Goal: Transaction & Acquisition: Purchase product/service

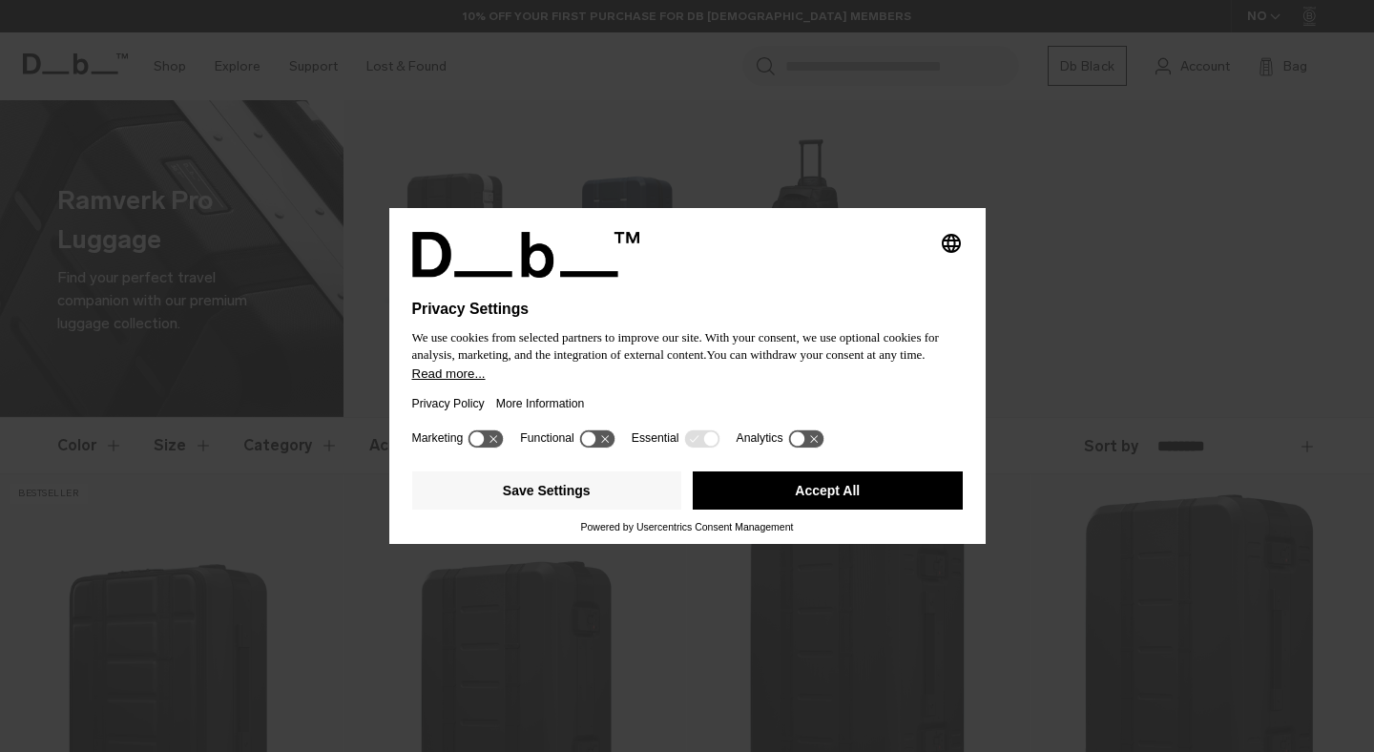
click at [849, 301] on h1 "Privacy Settings" at bounding box center [646, 309] width 468 height 17
click at [550, 496] on button "Save Settings" at bounding box center [547, 490] width 270 height 38
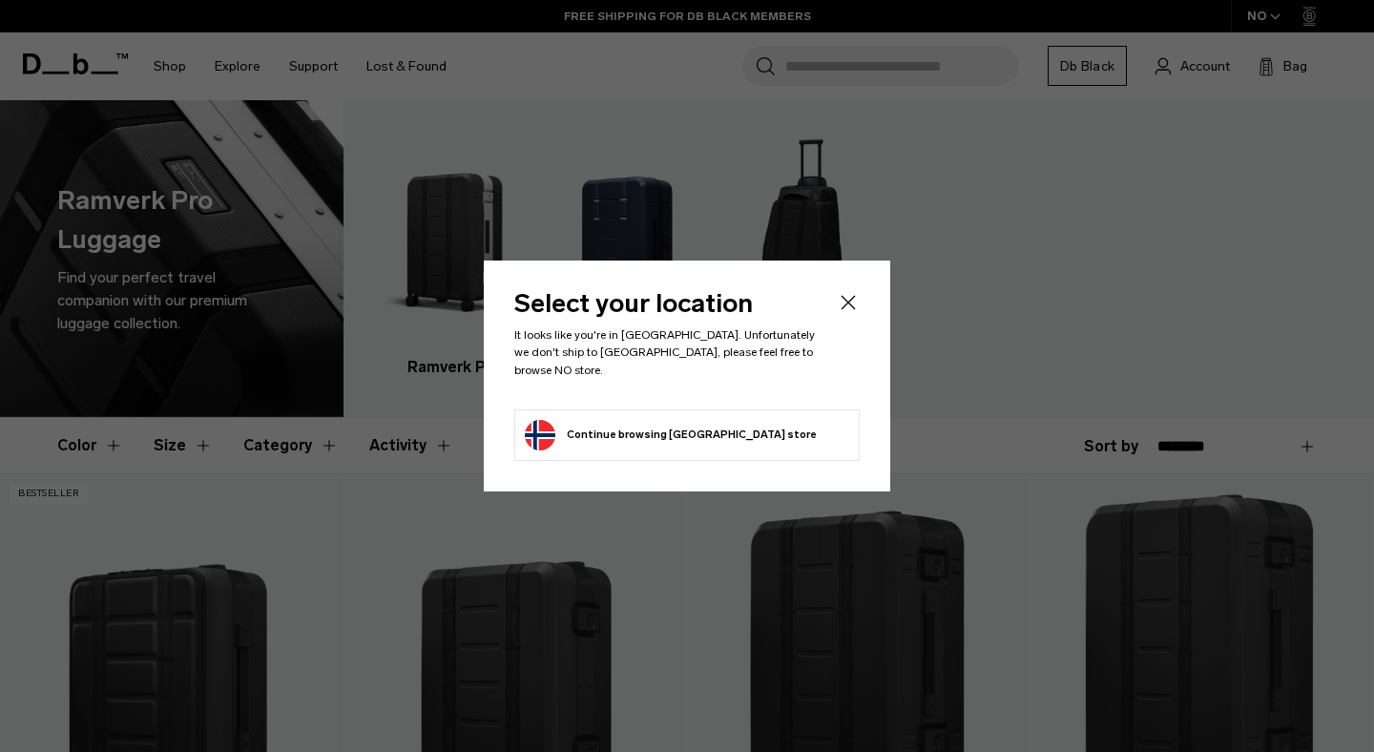
click at [847, 297] on icon "Close" at bounding box center [848, 302] width 23 height 23
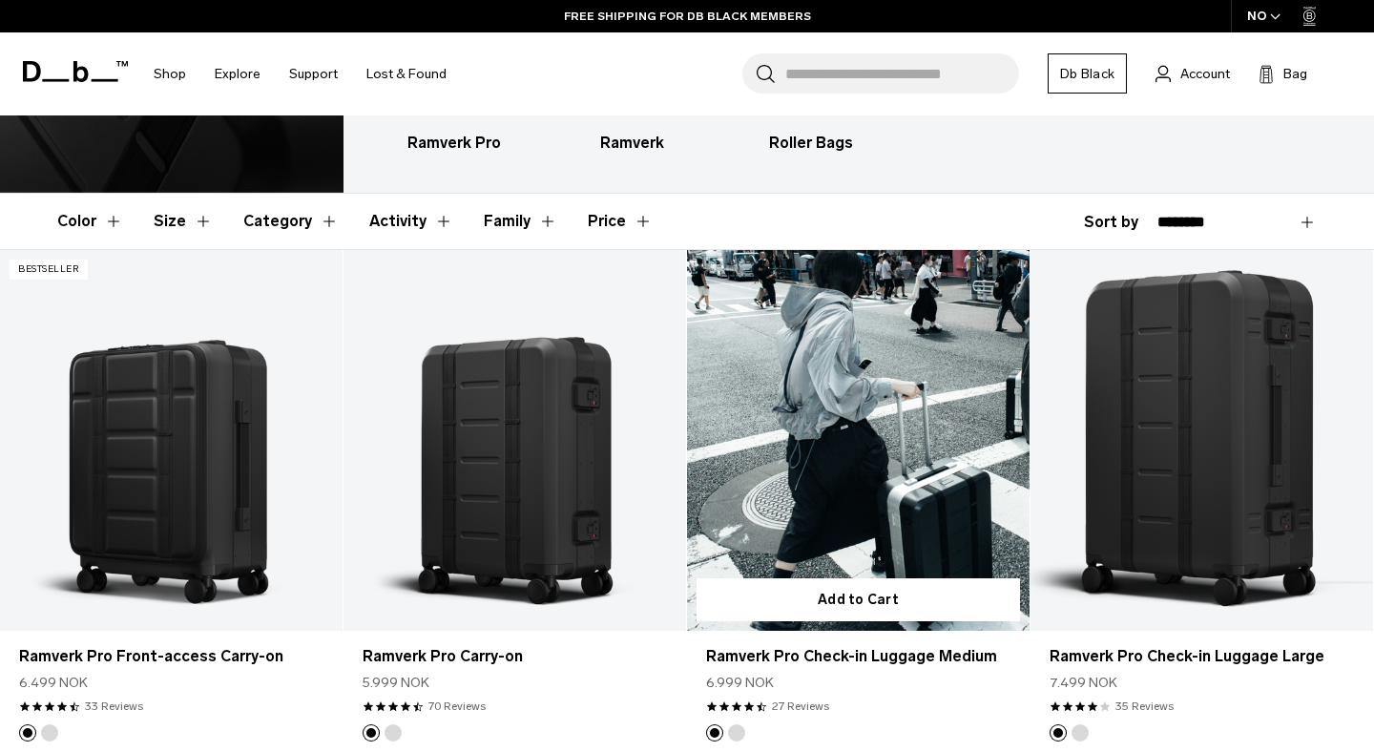
scroll to position [232, 0]
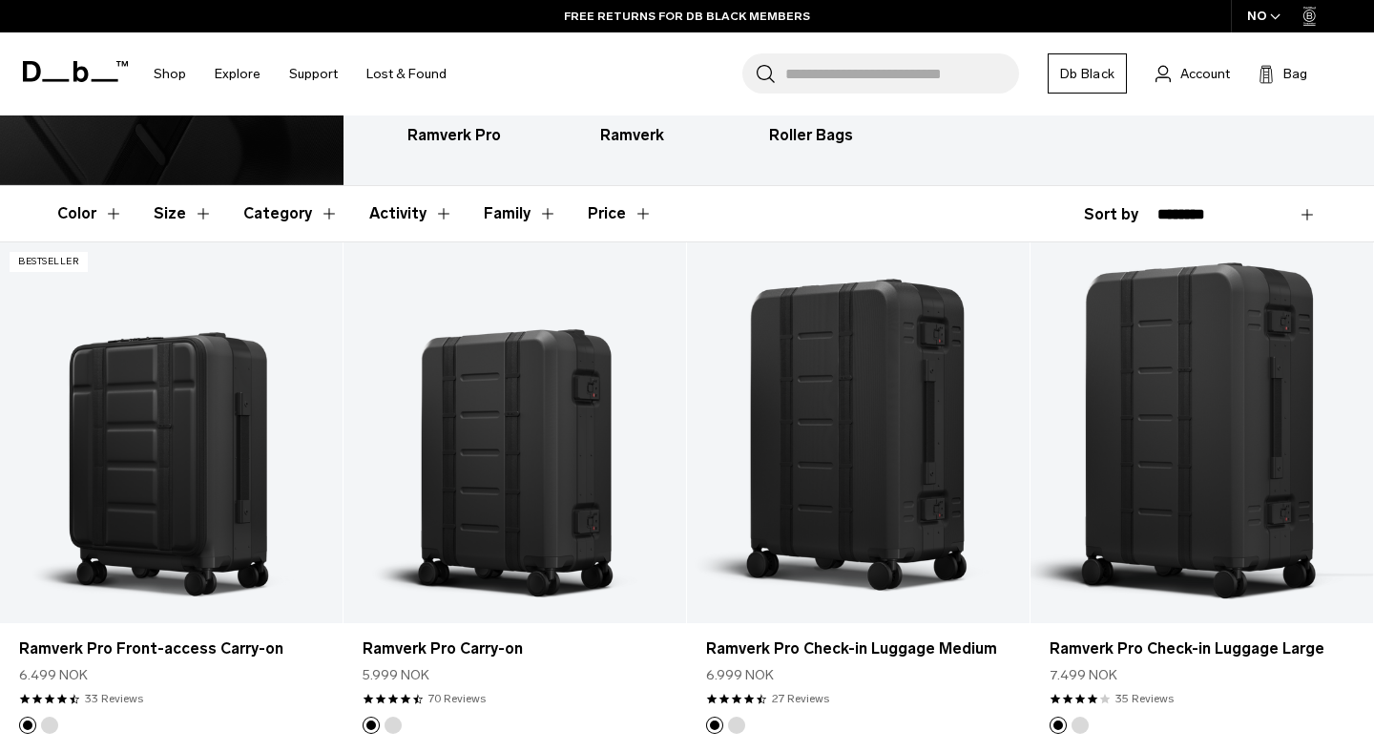
click at [1274, 12] on span "button" at bounding box center [1275, 17] width 10 height 14
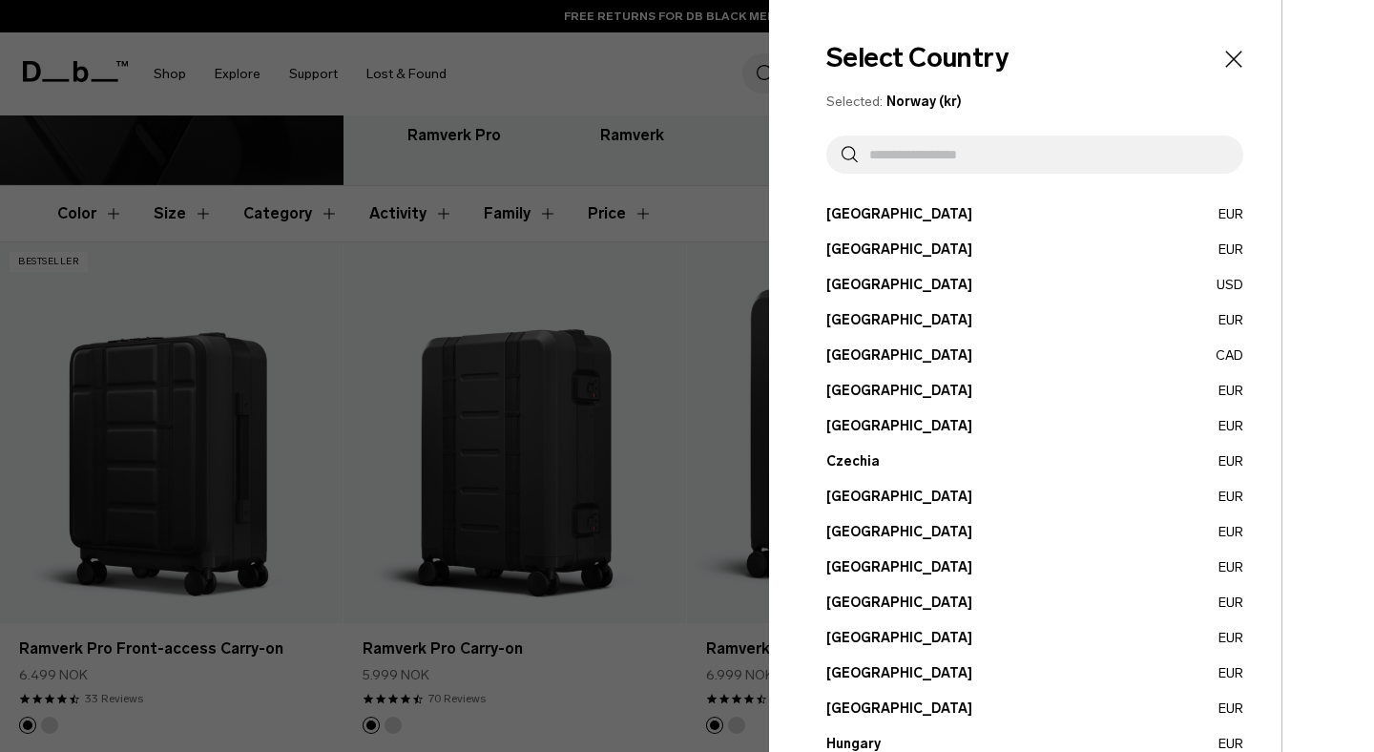
click at [1037, 155] on input "text" at bounding box center [1043, 155] width 370 height 38
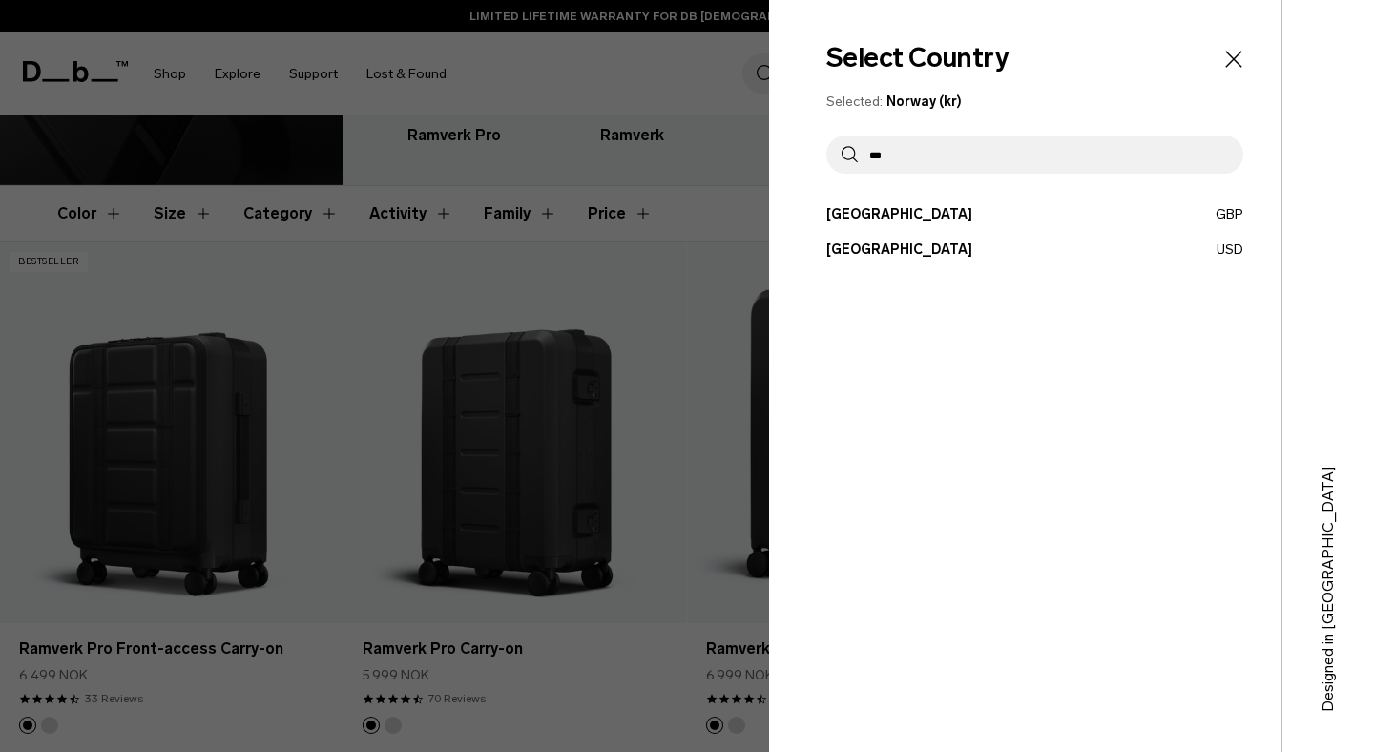
type input "***"
click at [938, 243] on button "United States USD" at bounding box center [1035, 250] width 417 height 20
click at [875, 247] on button "United States USD" at bounding box center [1035, 250] width 417 height 20
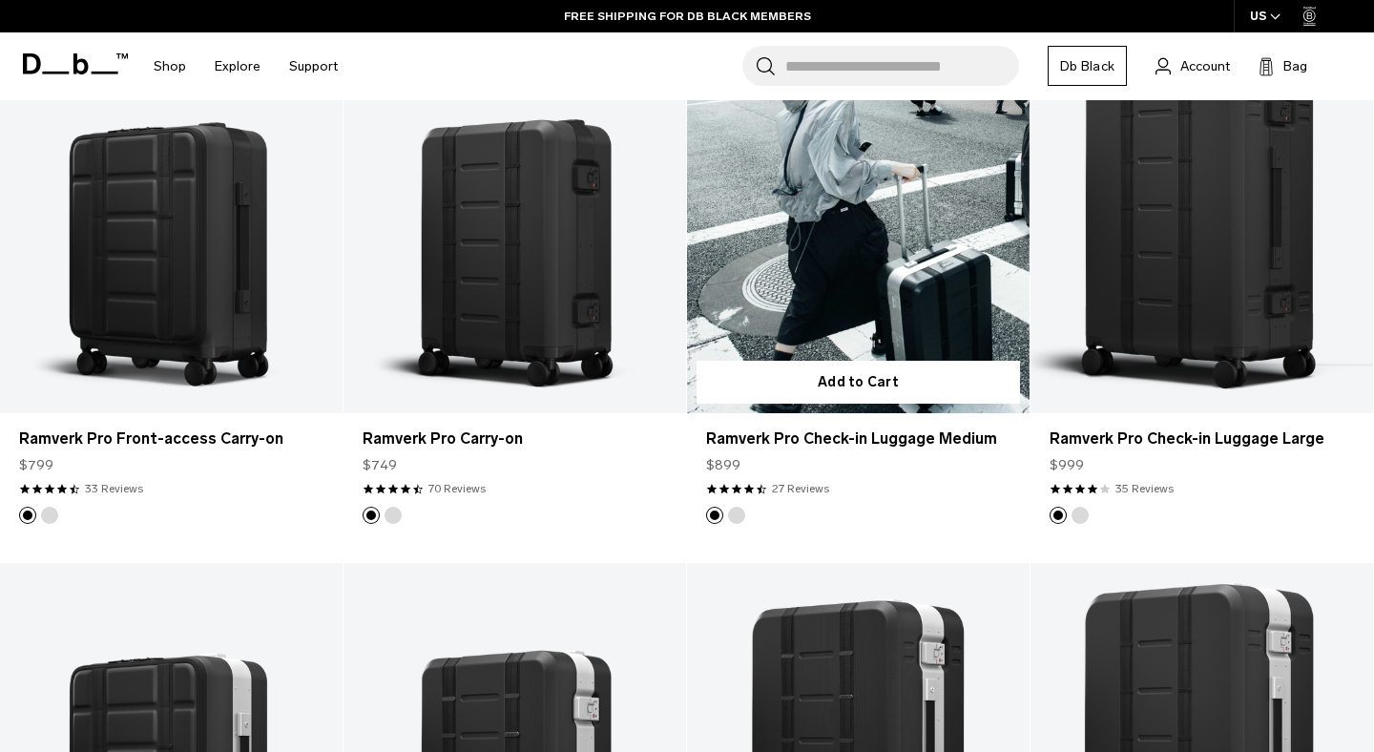
scroll to position [416, 0]
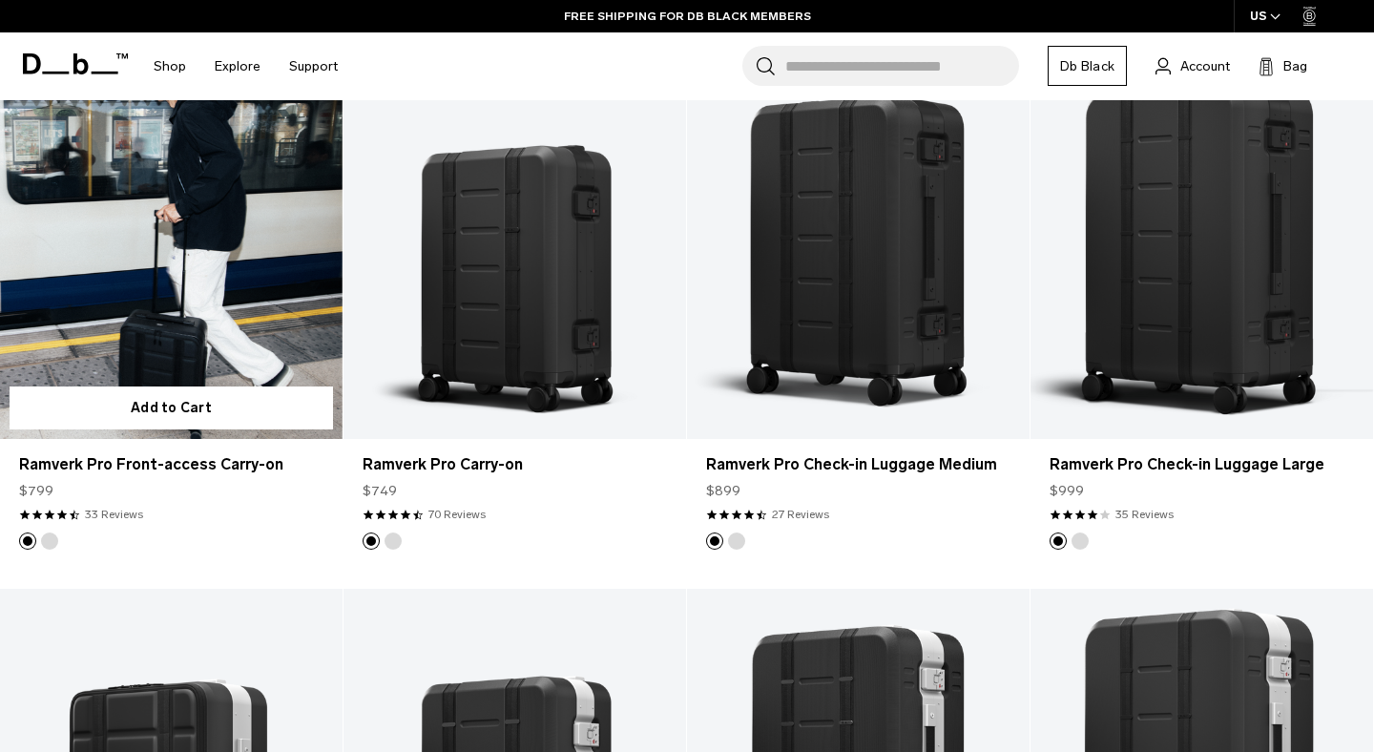
click at [227, 204] on link "Ramverk Pro Front-access Carry-on" at bounding box center [171, 248] width 343 height 381
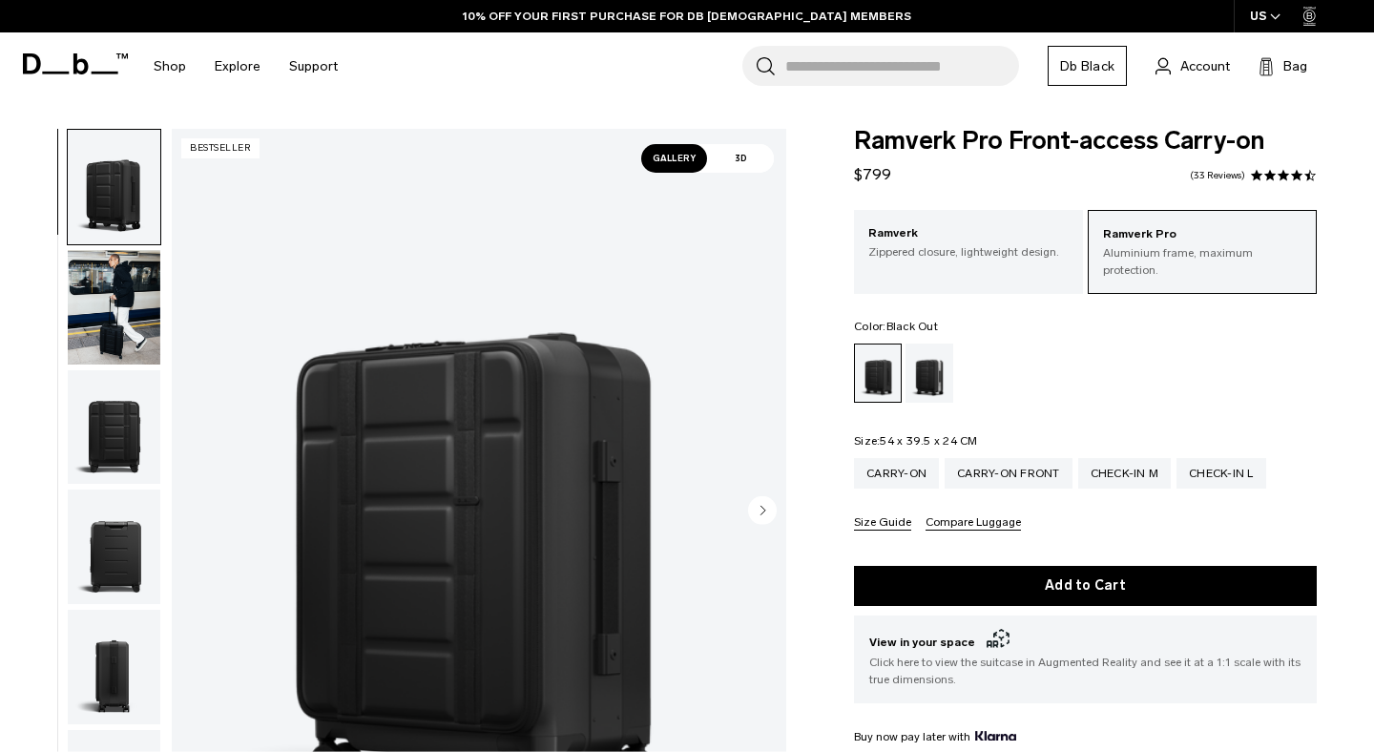
click at [754, 504] on circle "Next slide" at bounding box center [762, 510] width 29 height 29
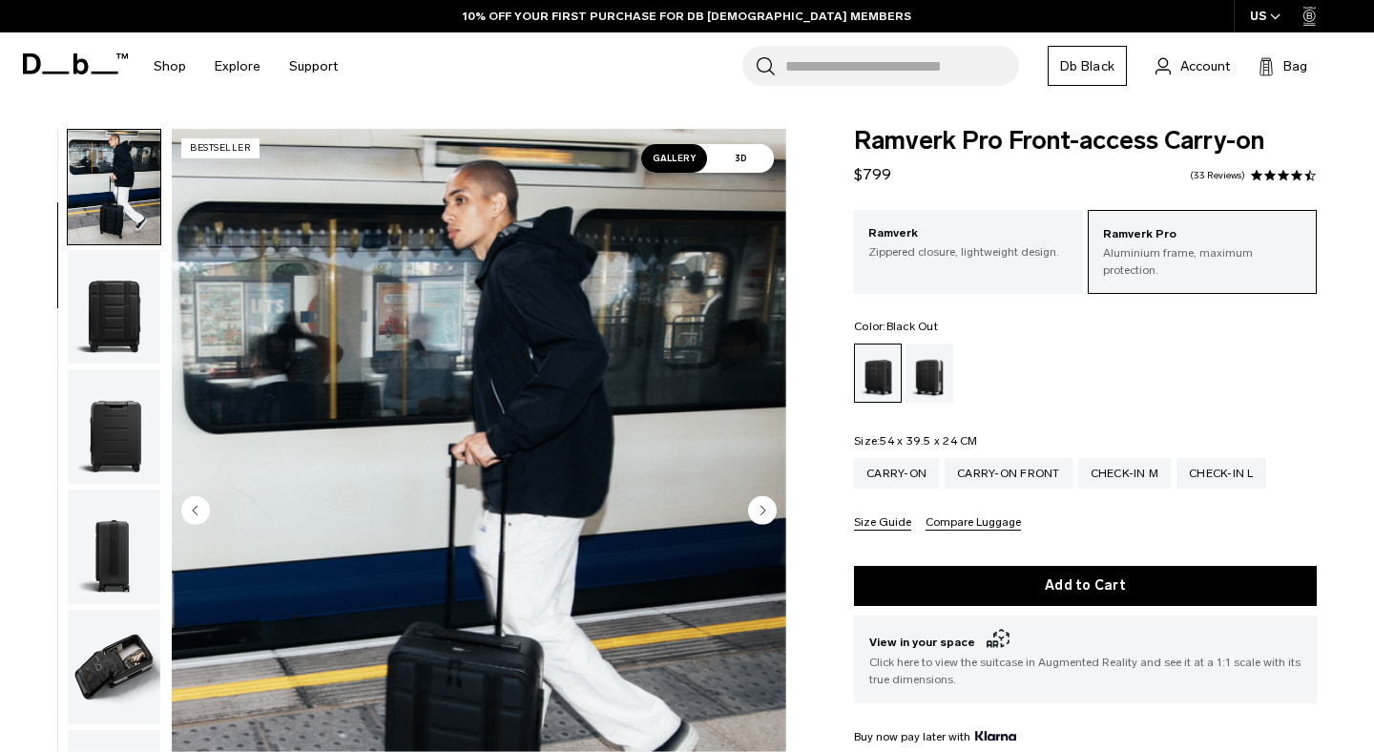
click at [754, 504] on circle "Next slide" at bounding box center [762, 510] width 29 height 29
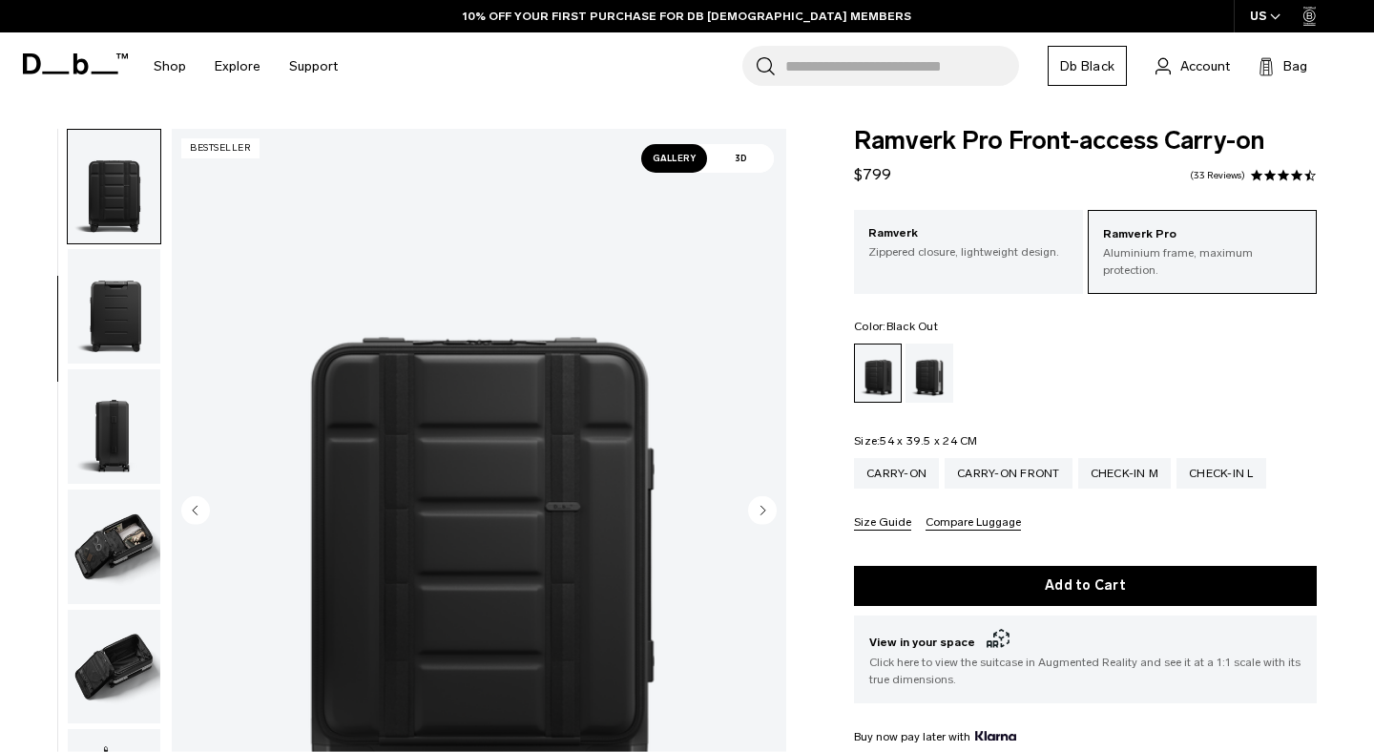
click at [754, 504] on circle "Next slide" at bounding box center [762, 510] width 29 height 29
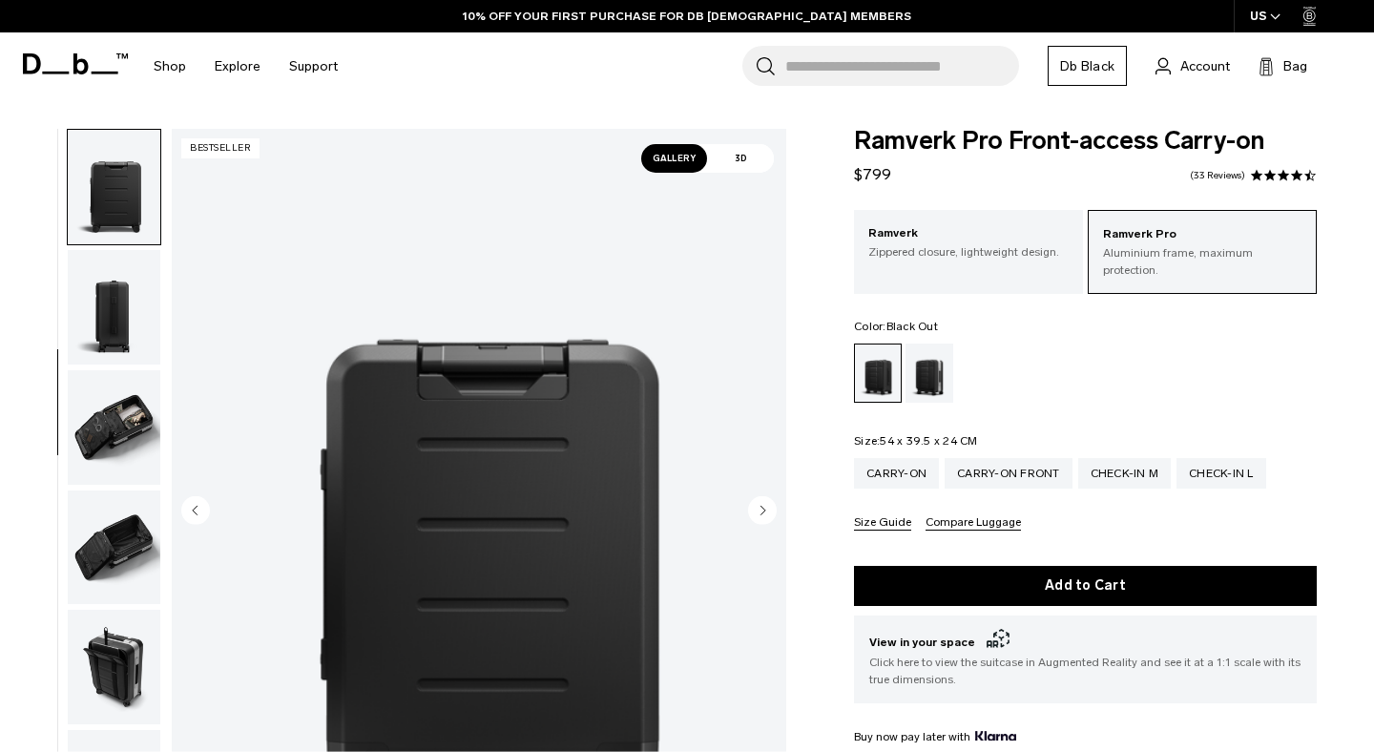
click at [754, 504] on circle "Next slide" at bounding box center [762, 510] width 29 height 29
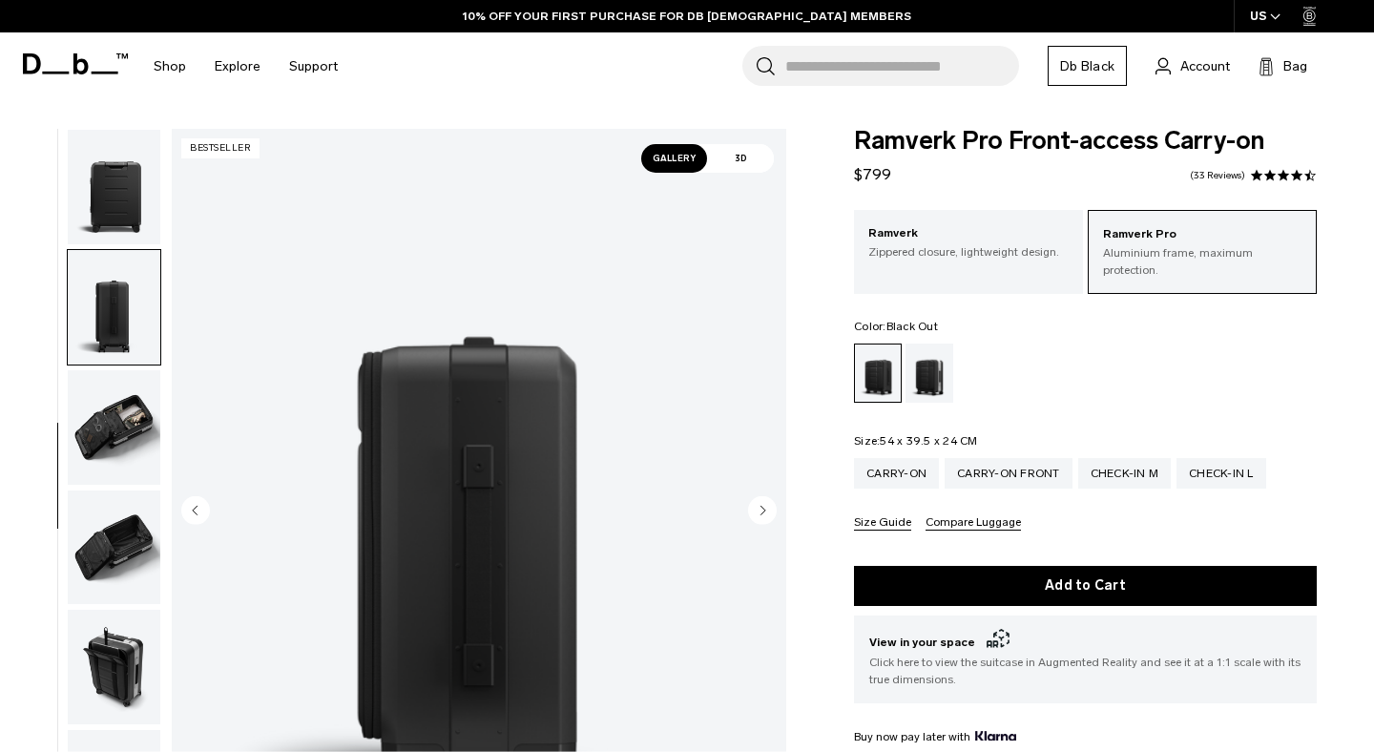
scroll to position [430, 0]
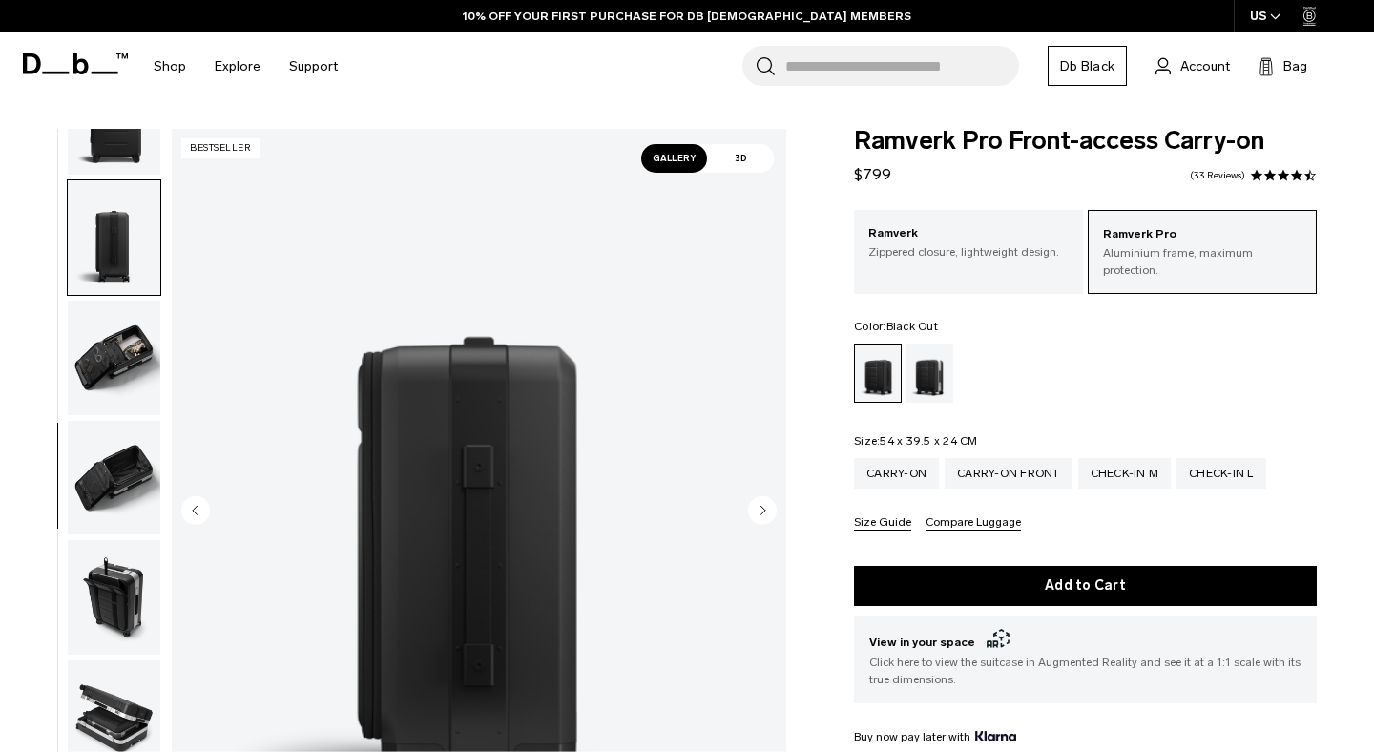
click at [754, 504] on circle "Next slide" at bounding box center [762, 510] width 29 height 29
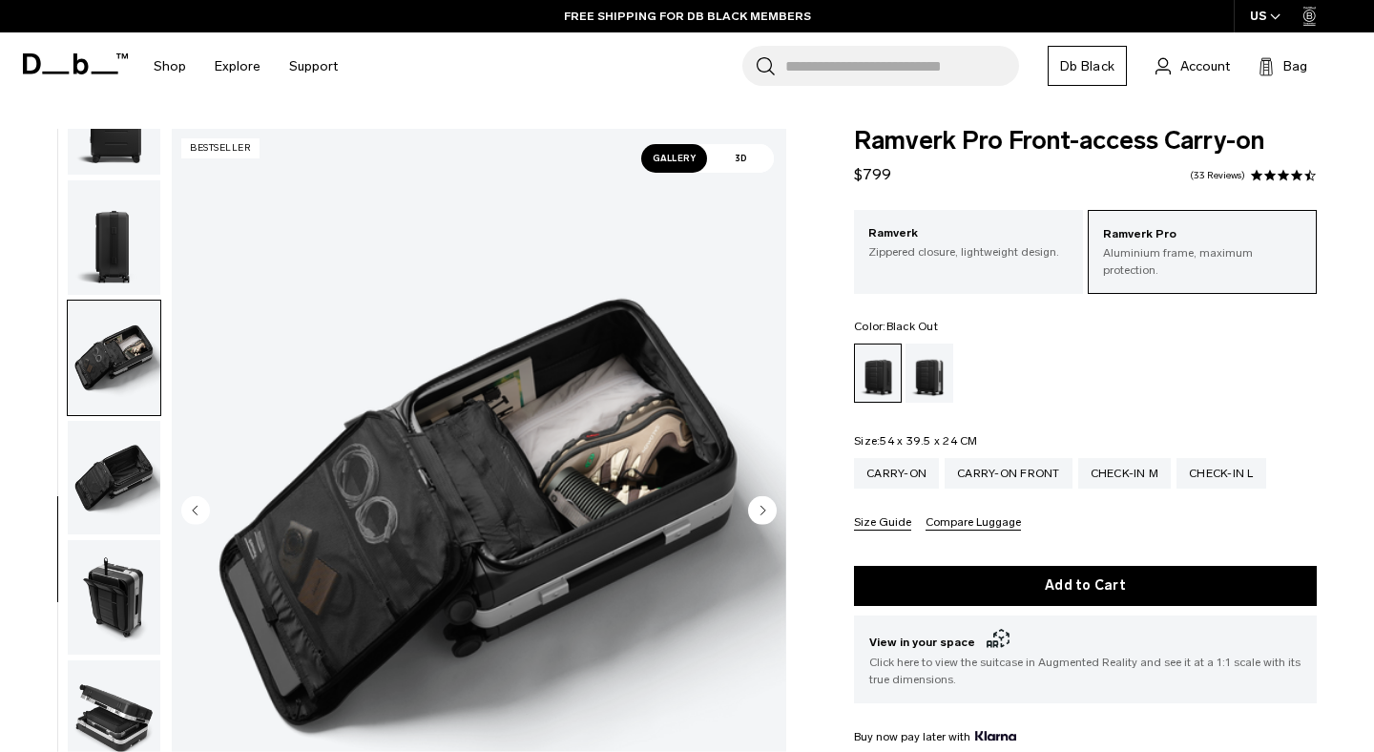
click at [754, 504] on circle "Next slide" at bounding box center [762, 510] width 29 height 29
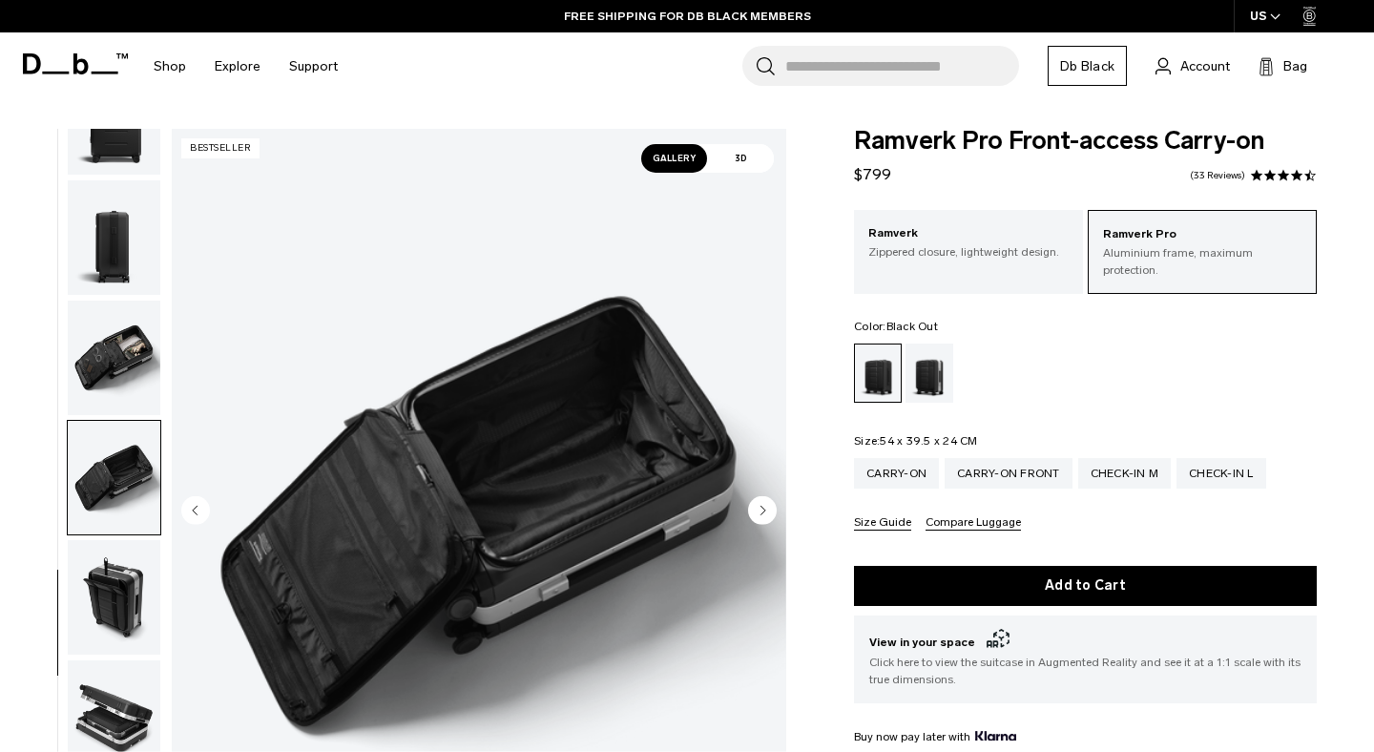
click at [754, 504] on circle "Next slide" at bounding box center [762, 510] width 29 height 29
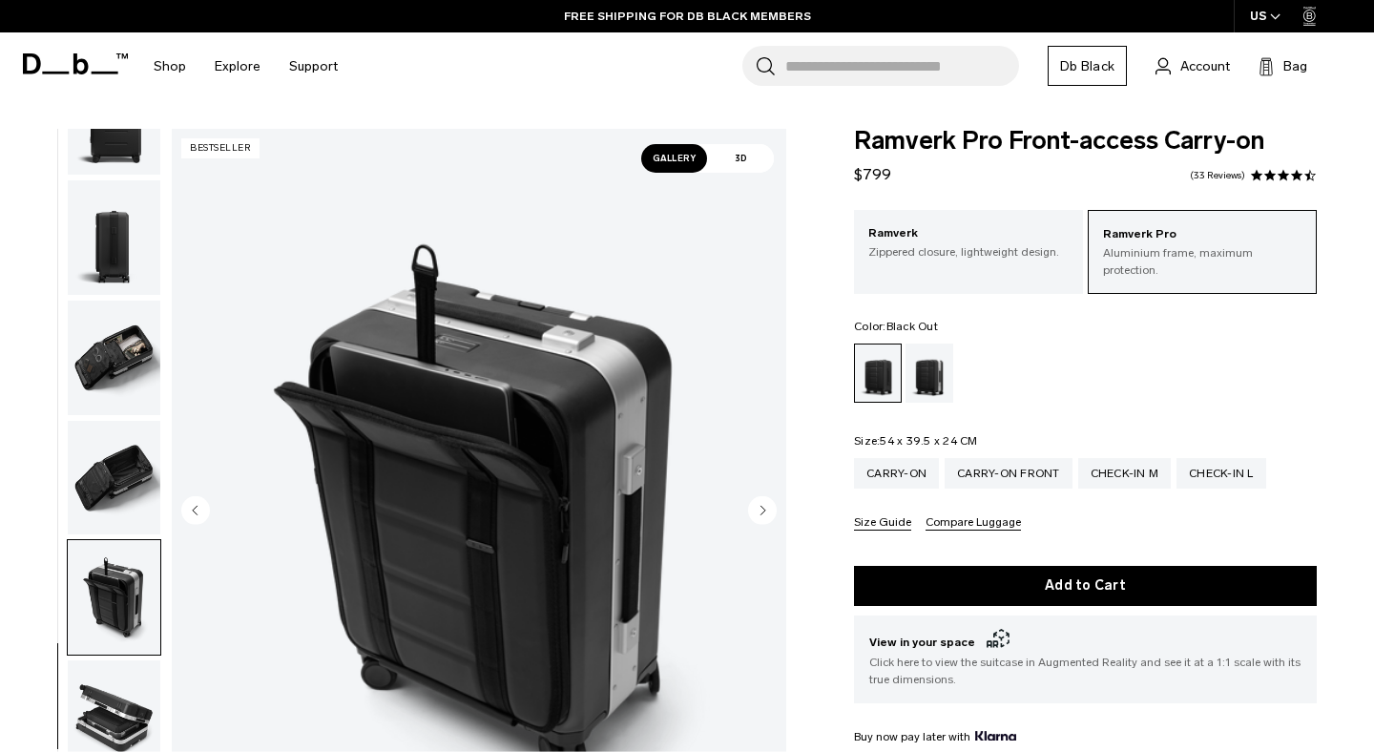
click at [754, 504] on circle "Next slide" at bounding box center [762, 510] width 29 height 29
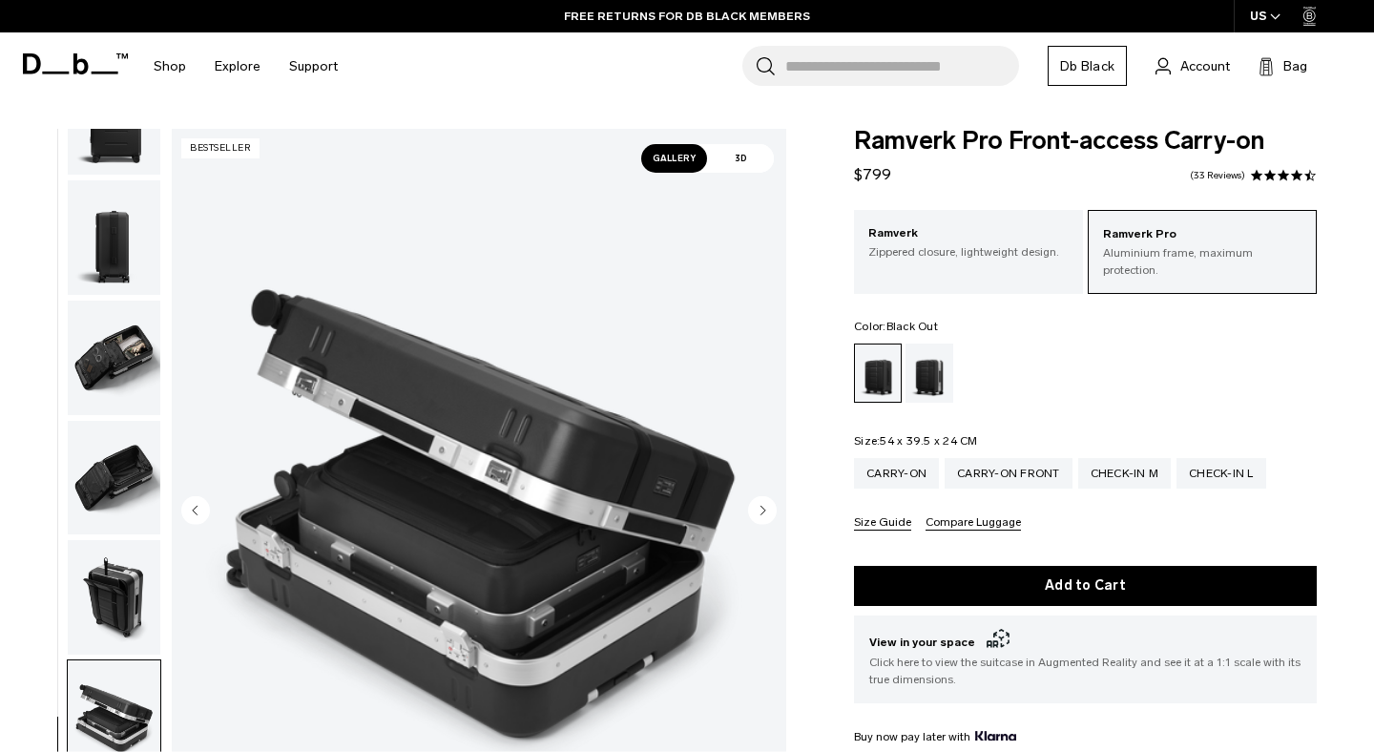
click at [754, 504] on circle "Next slide" at bounding box center [762, 510] width 29 height 29
